Goal: Check status

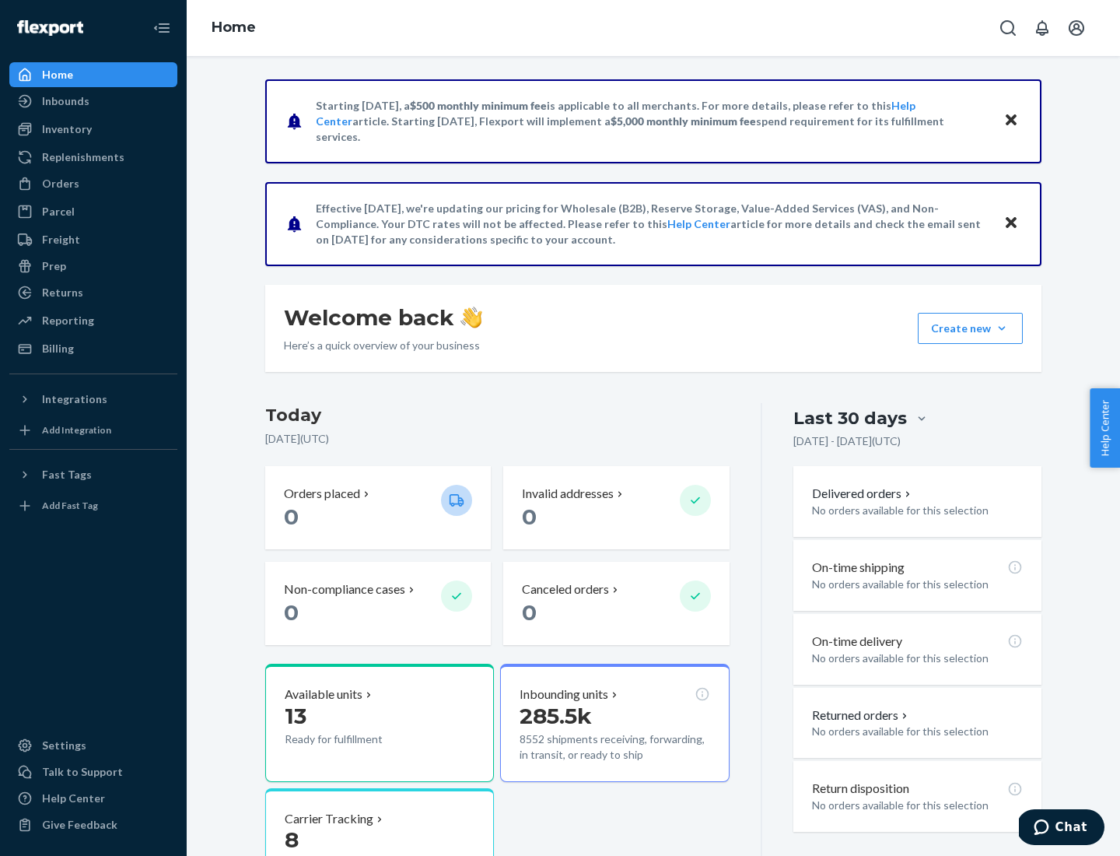
click at [1002, 328] on button "Create new Create new inbound Create new order Create new product" at bounding box center [970, 328] width 105 height 31
click at [65, 101] on div "Inbounds" at bounding box center [65, 101] width 47 height 16
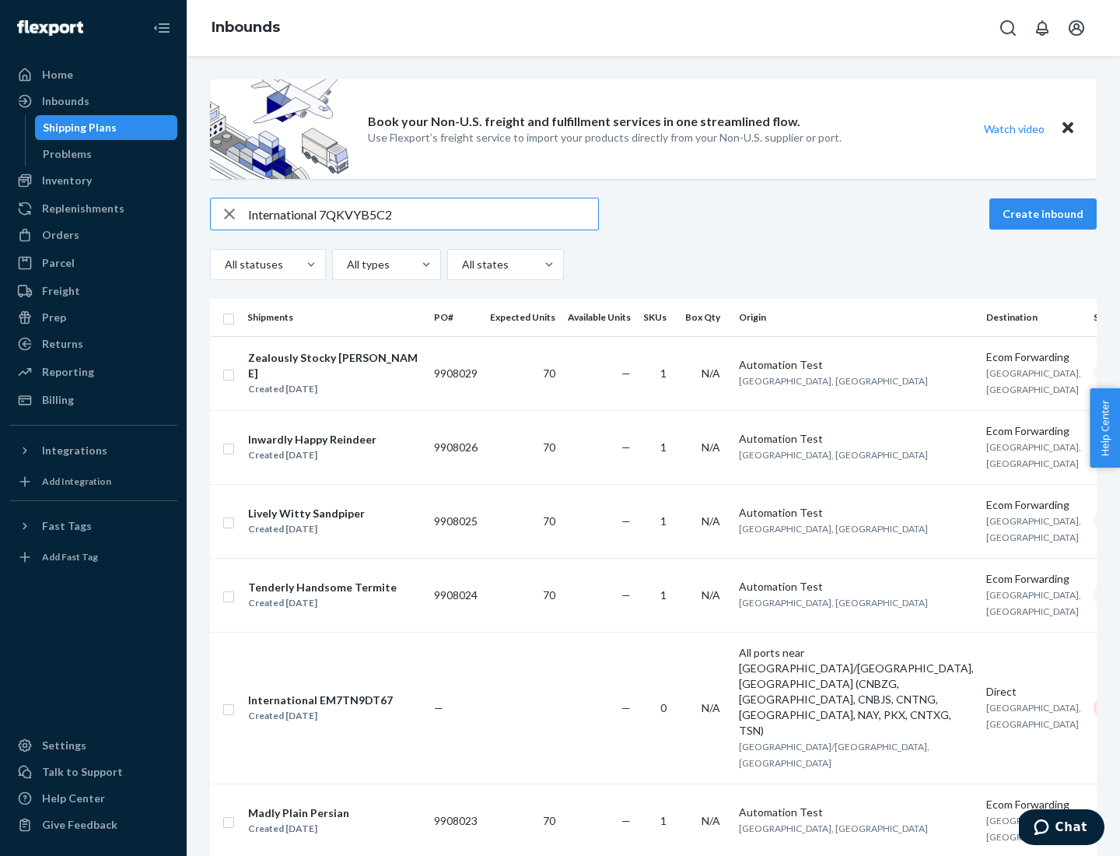
type input "International 7QKVYB5C29"
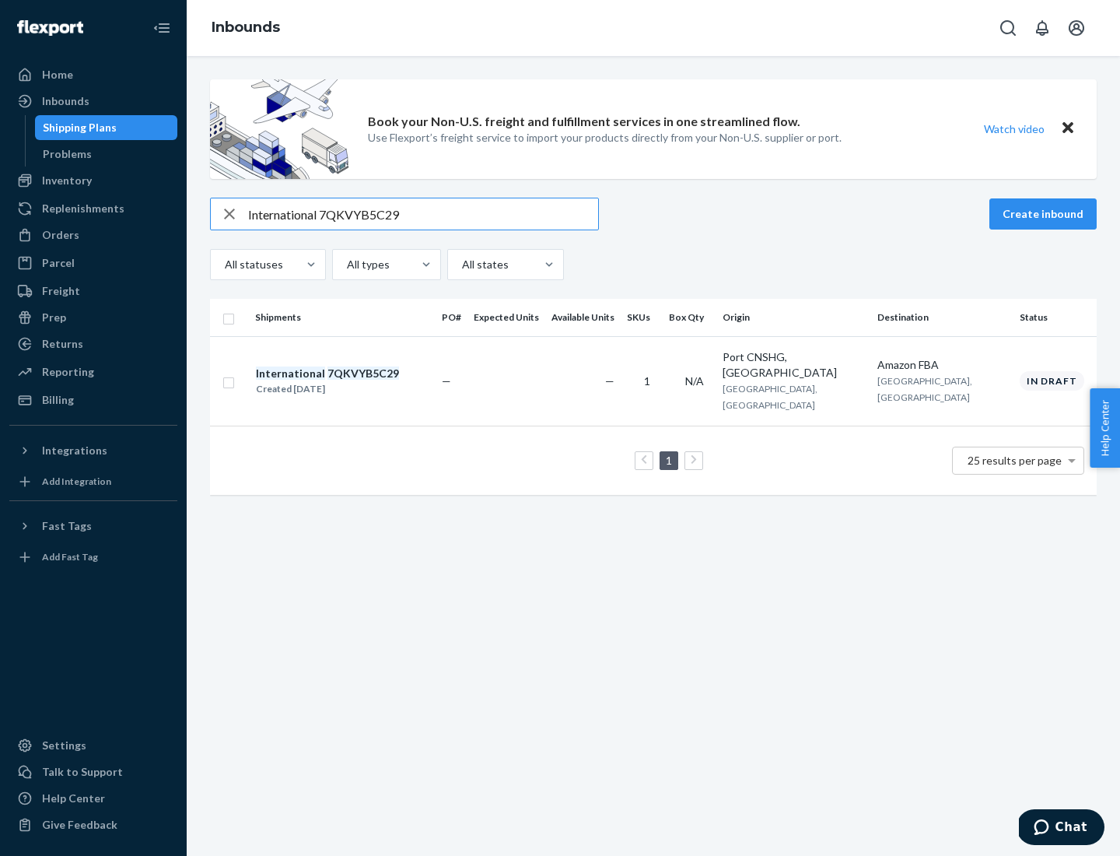
click at [354, 381] on div "Created [DATE]" at bounding box center [327, 389] width 143 height 16
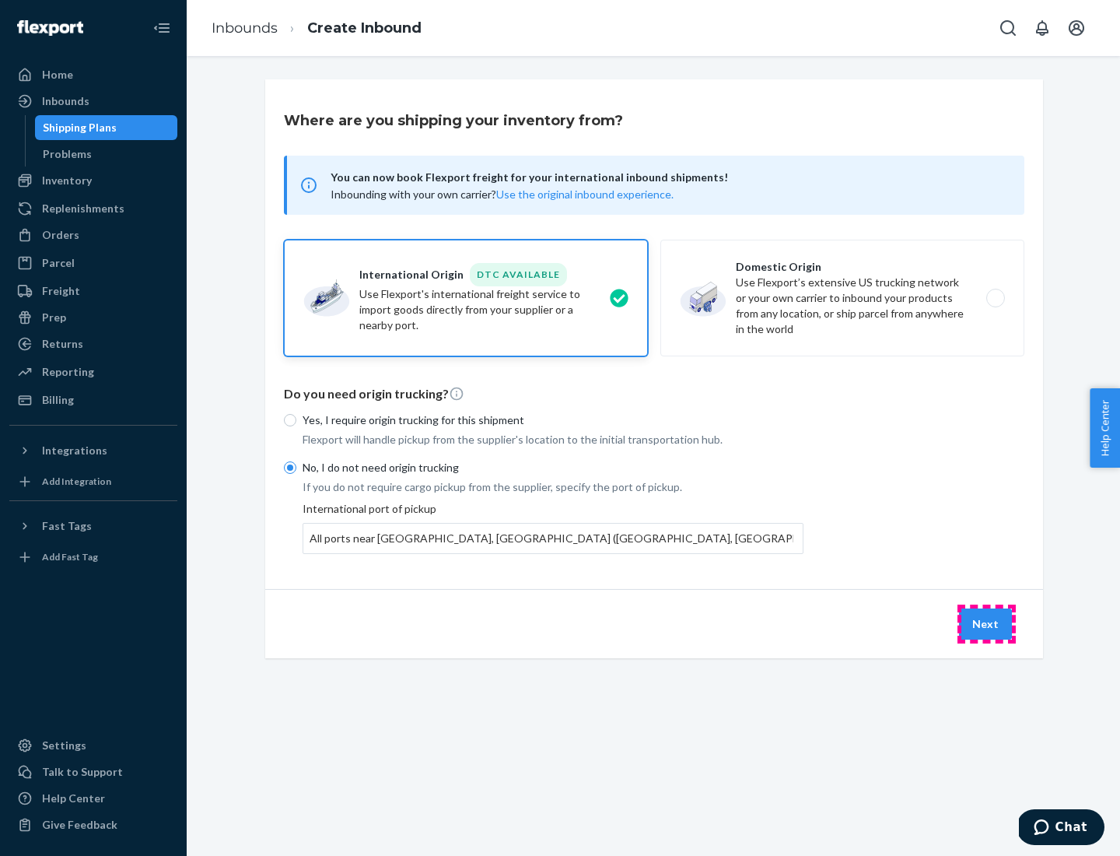
click at [987, 623] on button "Next" at bounding box center [985, 623] width 53 height 31
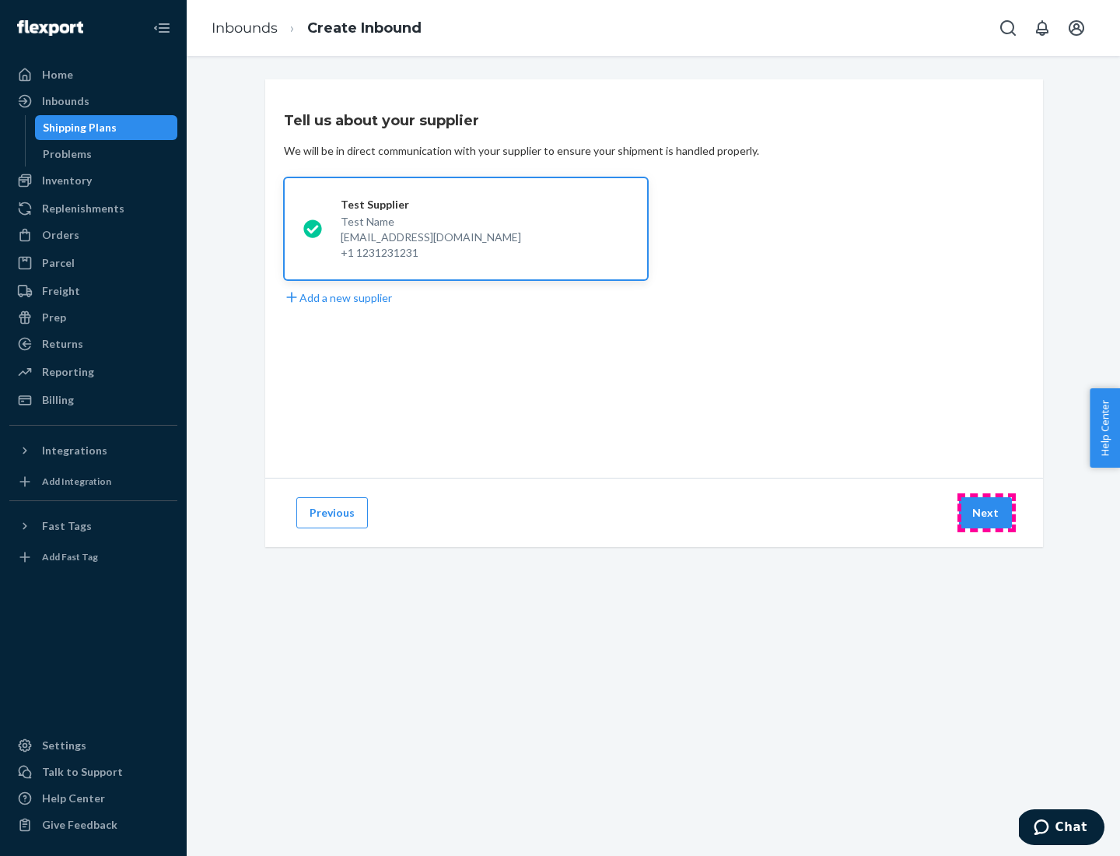
click at [987, 513] on button "Next" at bounding box center [985, 512] width 53 height 31
